Goal: Task Accomplishment & Management: Manage account settings

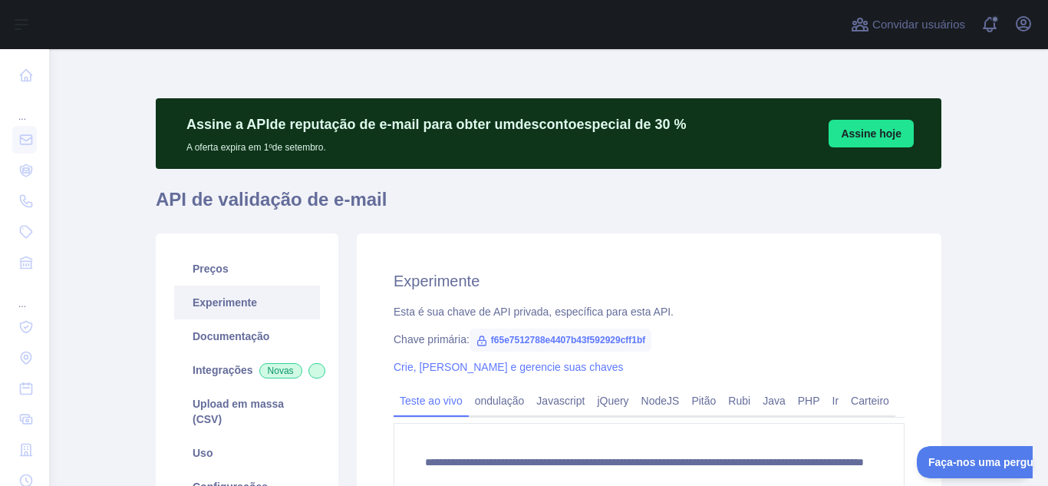
click at [660, 190] on h1 "API de validação de e-mail" at bounding box center [548, 205] width 785 height 37
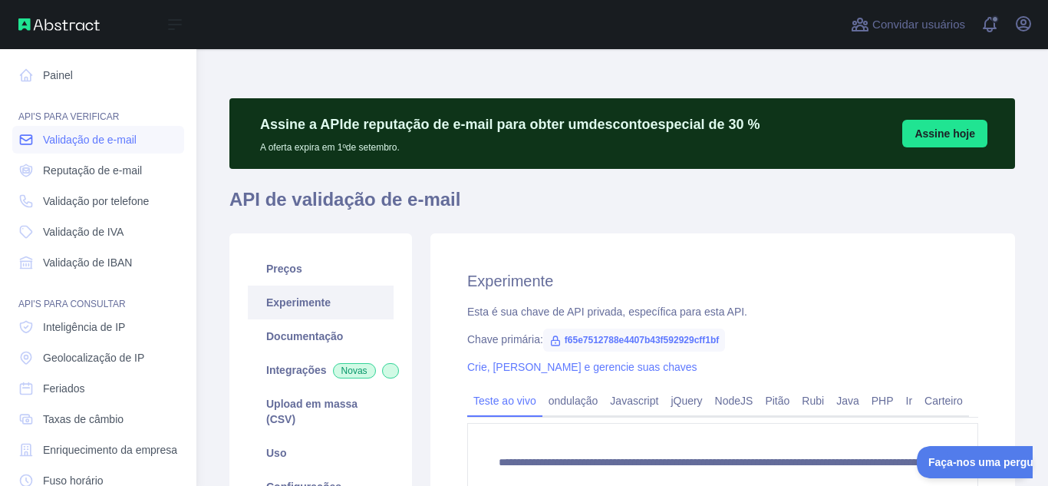
click at [111, 140] on font "Validação de e-mail" at bounding box center [90, 139] width 94 height 12
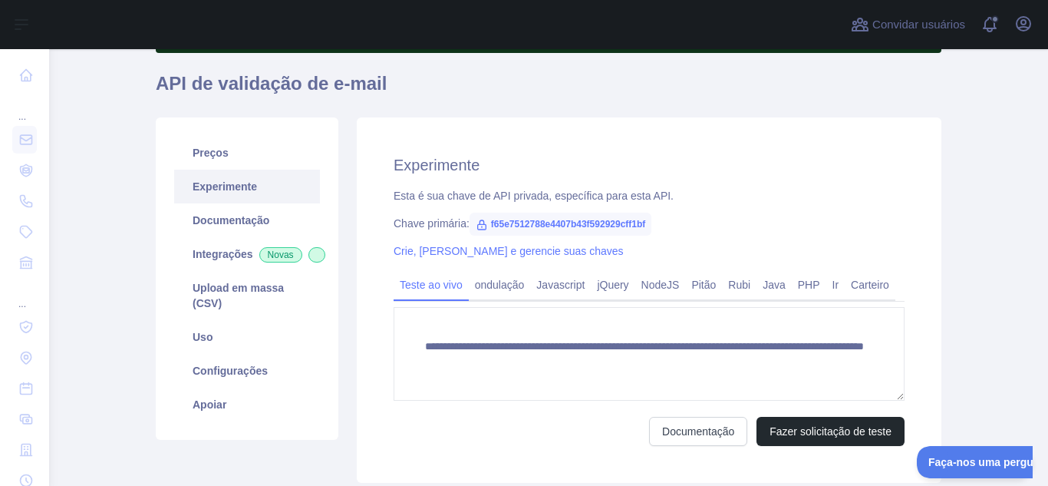
scroll to position [150, 0]
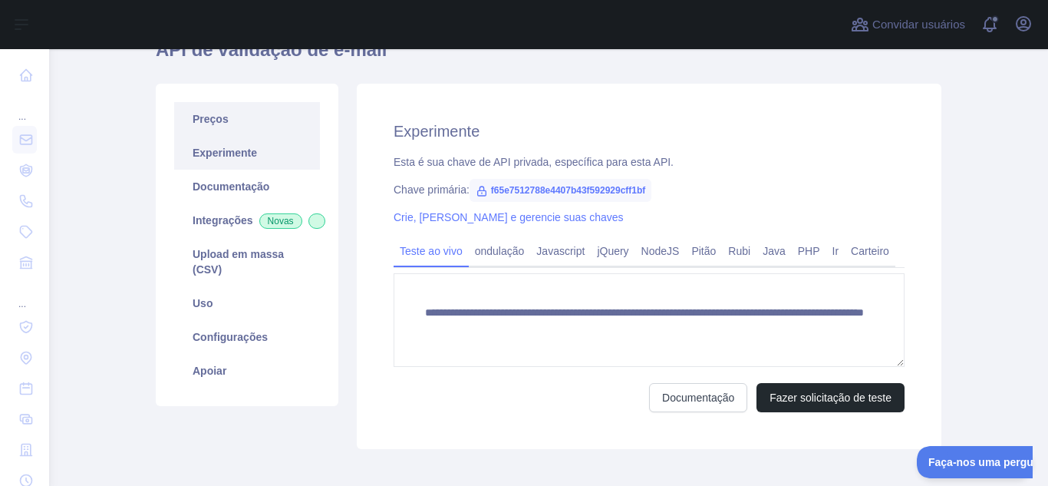
click at [198, 123] on font "Preços" at bounding box center [211, 119] width 36 height 12
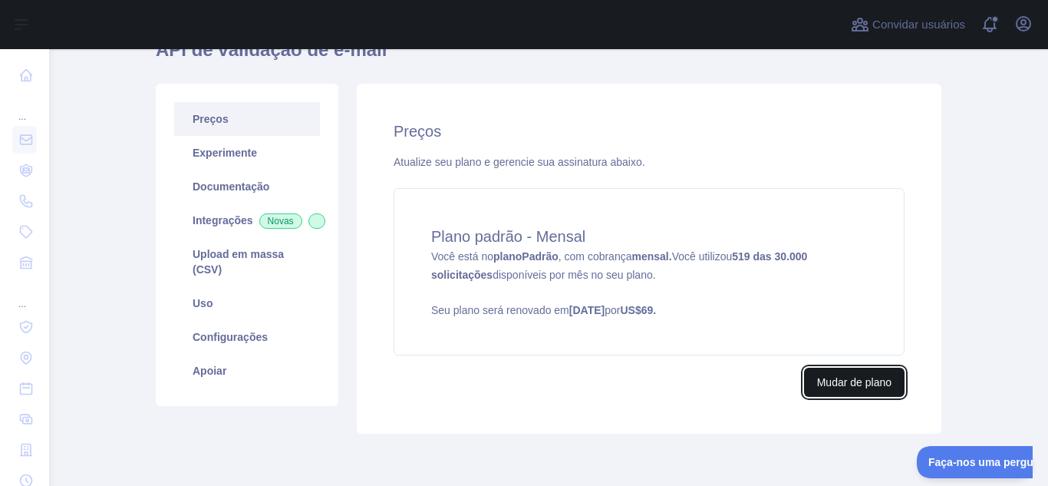
click at [840, 387] on font "Mudar de plano" at bounding box center [854, 382] width 74 height 12
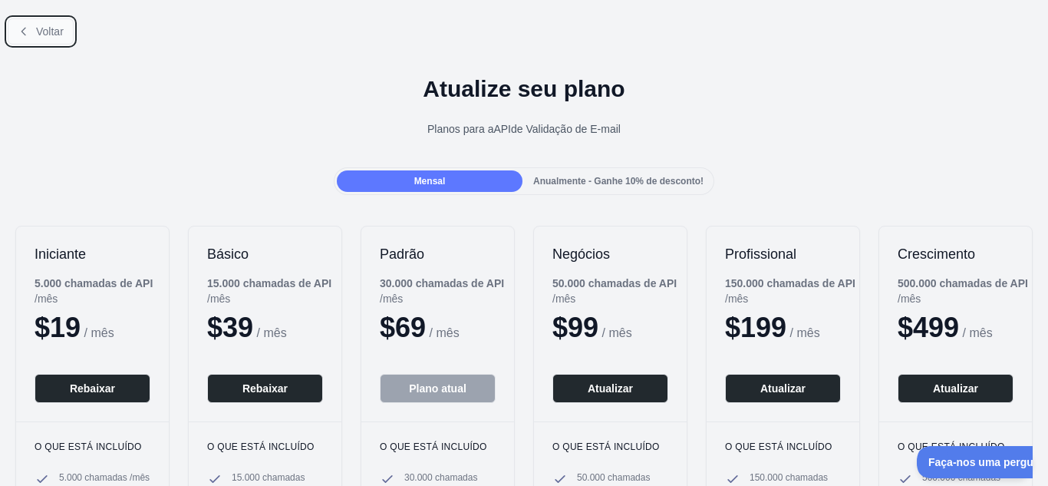
click at [48, 33] on font "Voltar" at bounding box center [50, 31] width 28 height 12
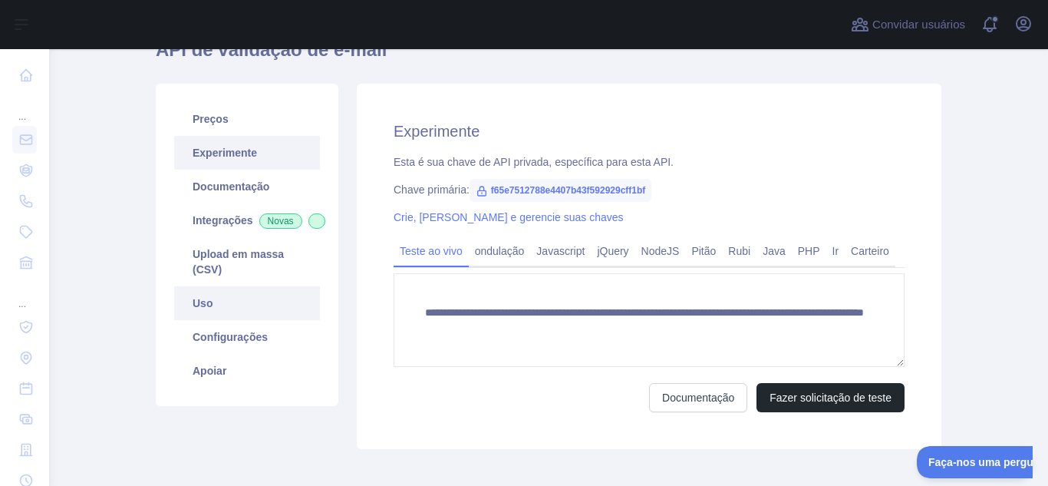
click at [206, 315] on link "Uso" at bounding box center [247, 303] width 146 height 34
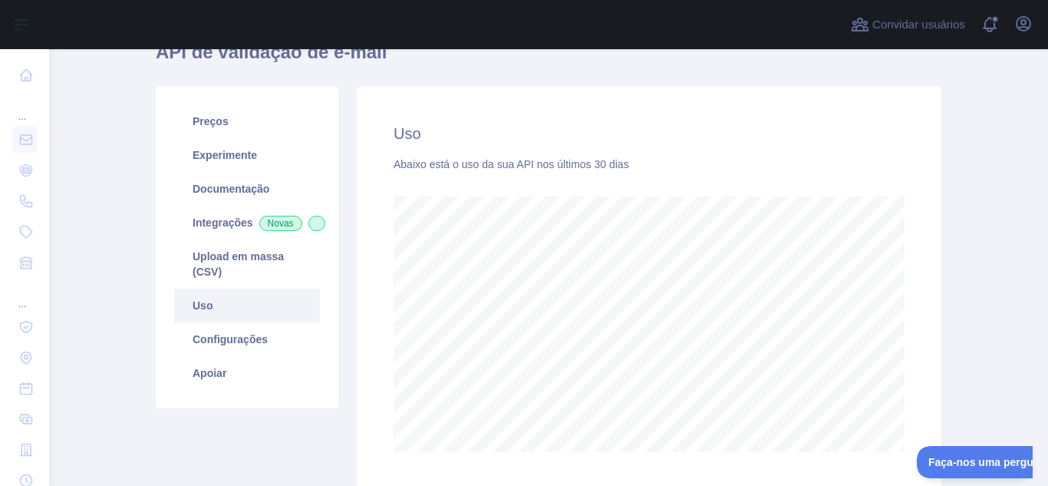
scroll to position [153, 0]
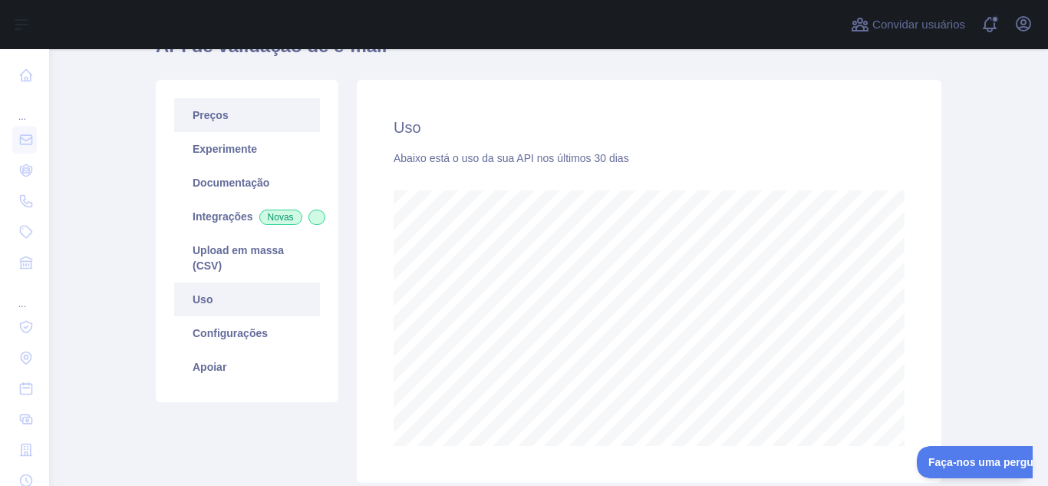
click at [206, 114] on font "Preços" at bounding box center [211, 115] width 36 height 12
